Goal: Task Accomplishment & Management: Complete application form

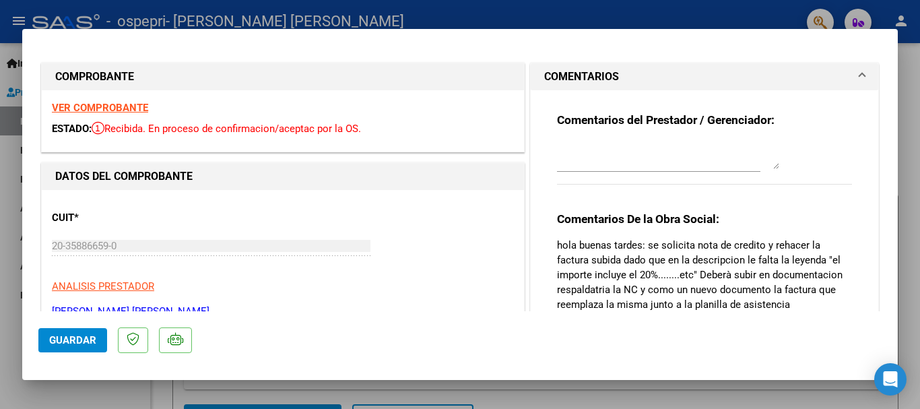
scroll to position [420, 0]
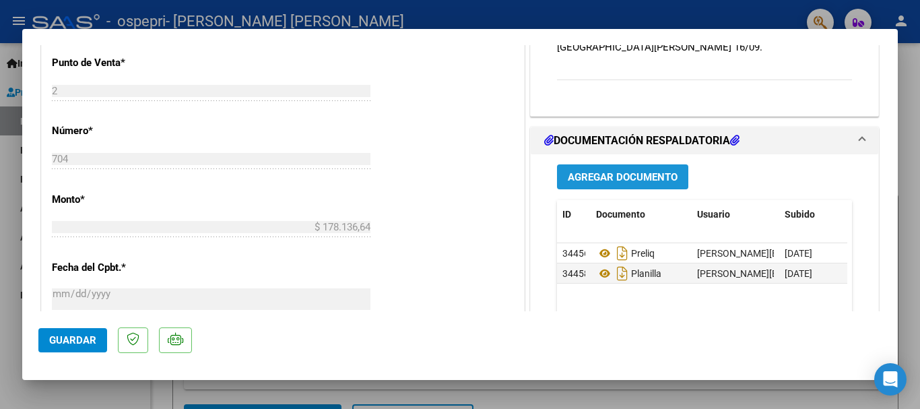
click at [621, 171] on span "Agregar Documento" at bounding box center [623, 177] width 110 height 12
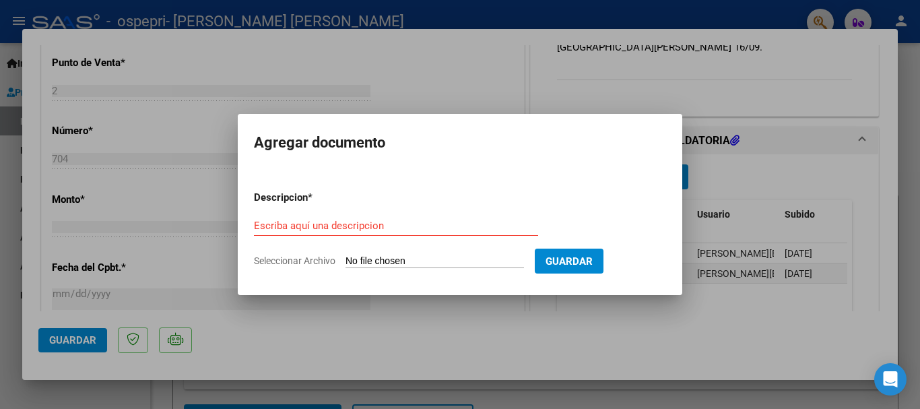
click at [435, 263] on input "Seleccionar Archivo" at bounding box center [434, 261] width 178 height 13
type input "C:\fakepath\20358866590_013_00002_00000022.pdf"
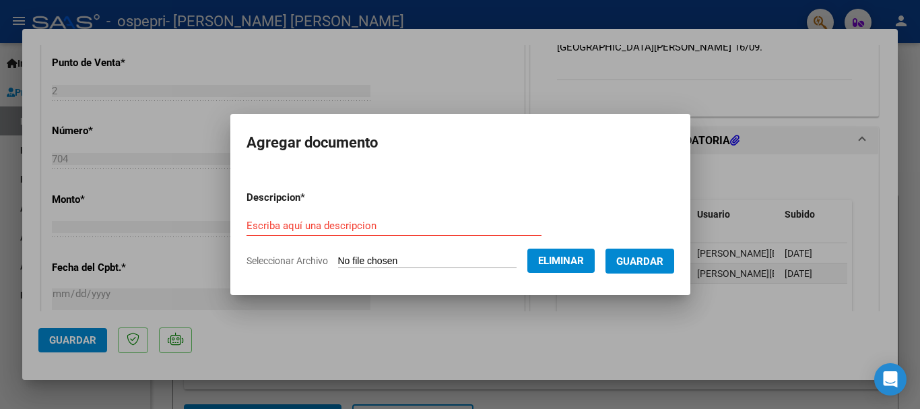
click at [416, 224] on input "Escriba aquí una descripcion" at bounding box center [393, 225] width 295 height 12
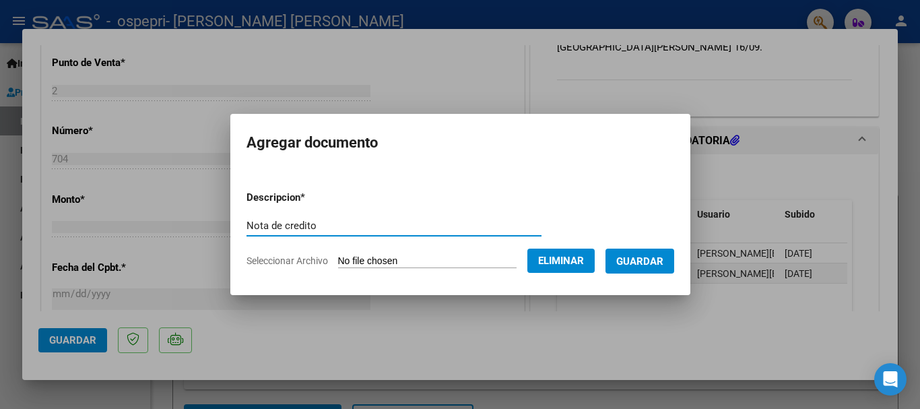
type input "Nota de credito"
click at [632, 261] on span "Guardar" at bounding box center [639, 261] width 47 height 12
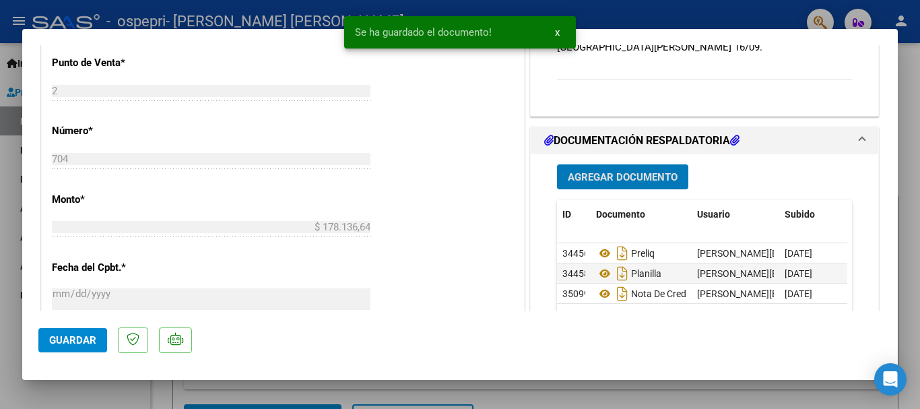
click at [614, 171] on span "Agregar Documento" at bounding box center [623, 177] width 110 height 12
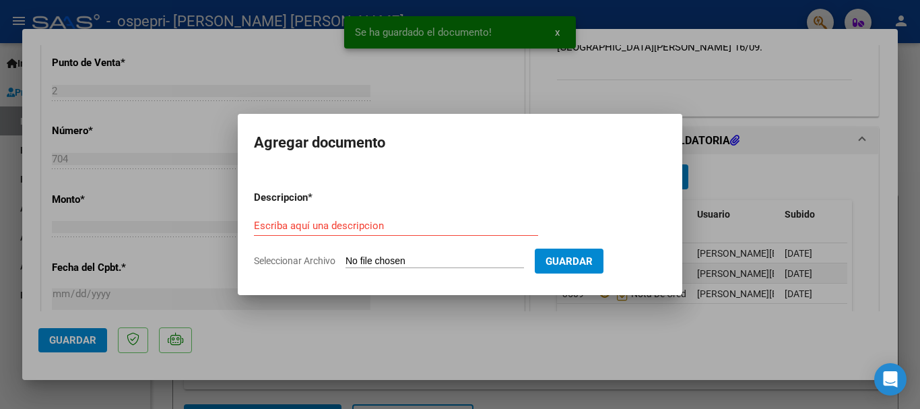
click at [425, 259] on input "Seleccionar Archivo" at bounding box center [434, 261] width 178 height 13
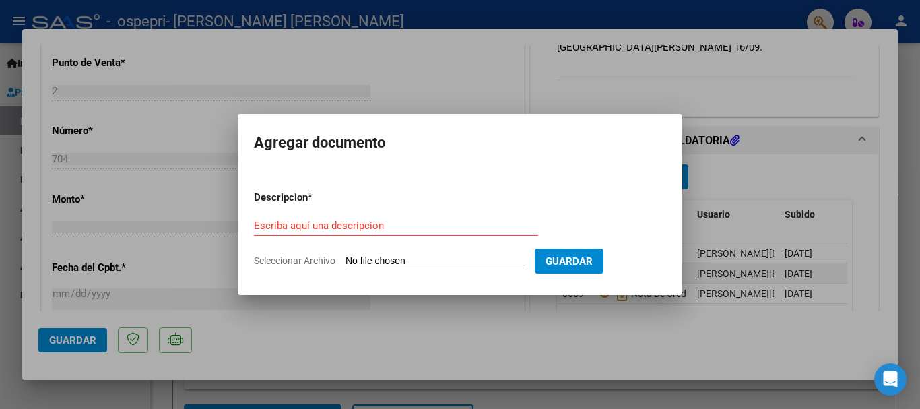
type input "C:\fakepath\20358866590_011_00002_00000709.pdf"
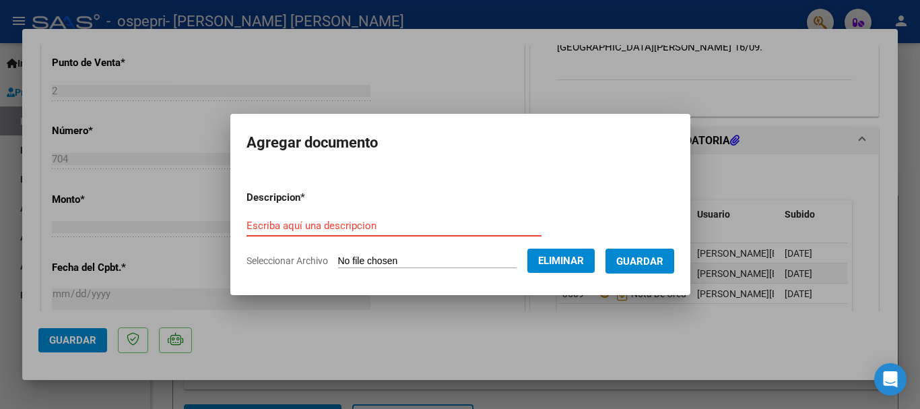
click at [360, 227] on input "Escriba aquí una descripcion" at bounding box center [393, 225] width 295 height 12
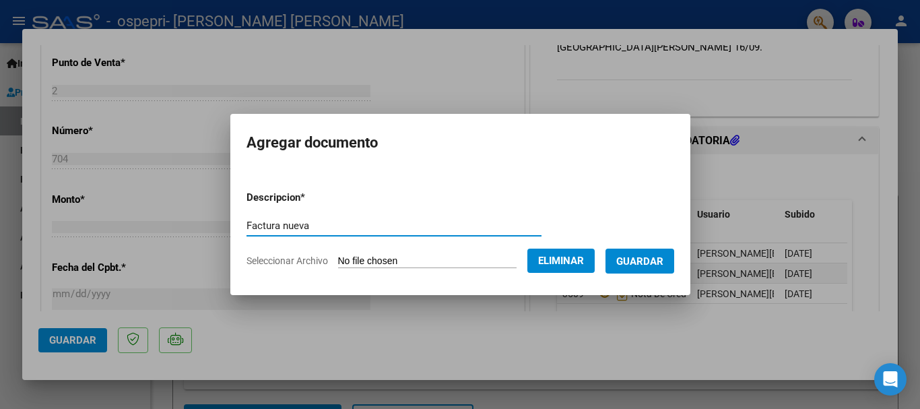
type input "Factura nueva"
click at [627, 256] on span "Guardar" at bounding box center [639, 261] width 47 height 12
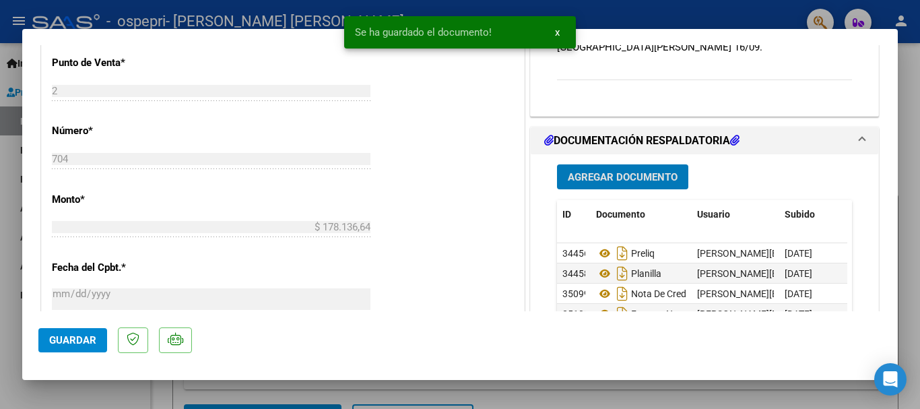
click at [65, 343] on span "Guardar" at bounding box center [72, 340] width 47 height 12
click at [636, 17] on div at bounding box center [460, 204] width 920 height 409
type input "$ 0,00"
